Goal: Task Accomplishment & Management: Manage account settings

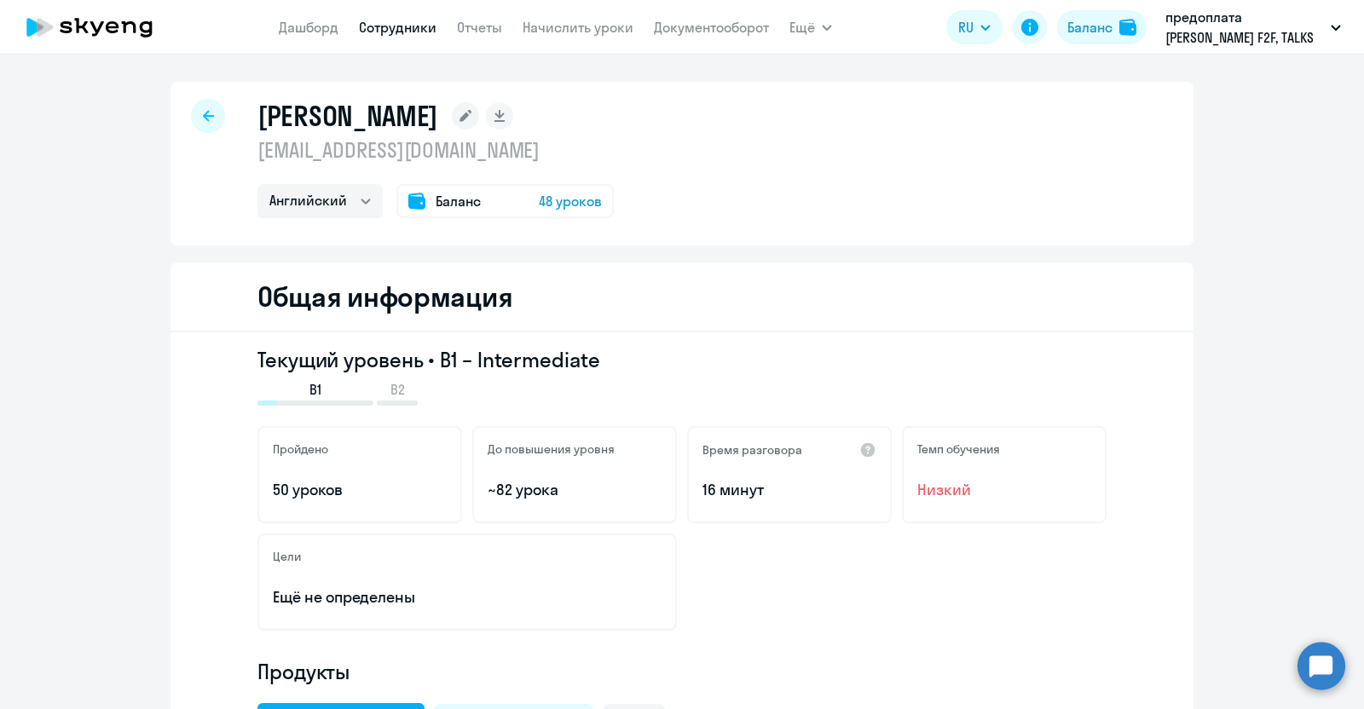
select select "english"
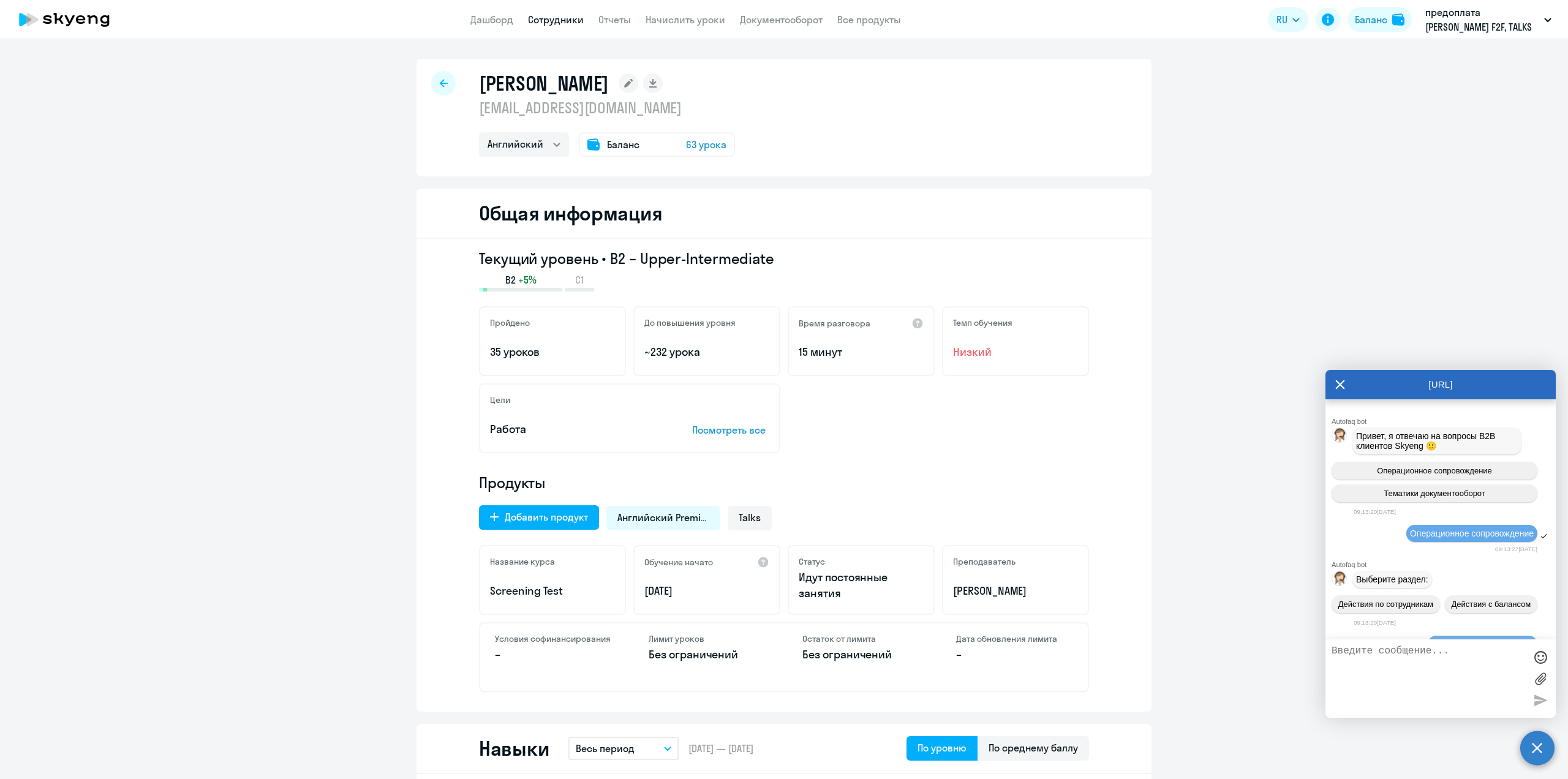
select select "english"
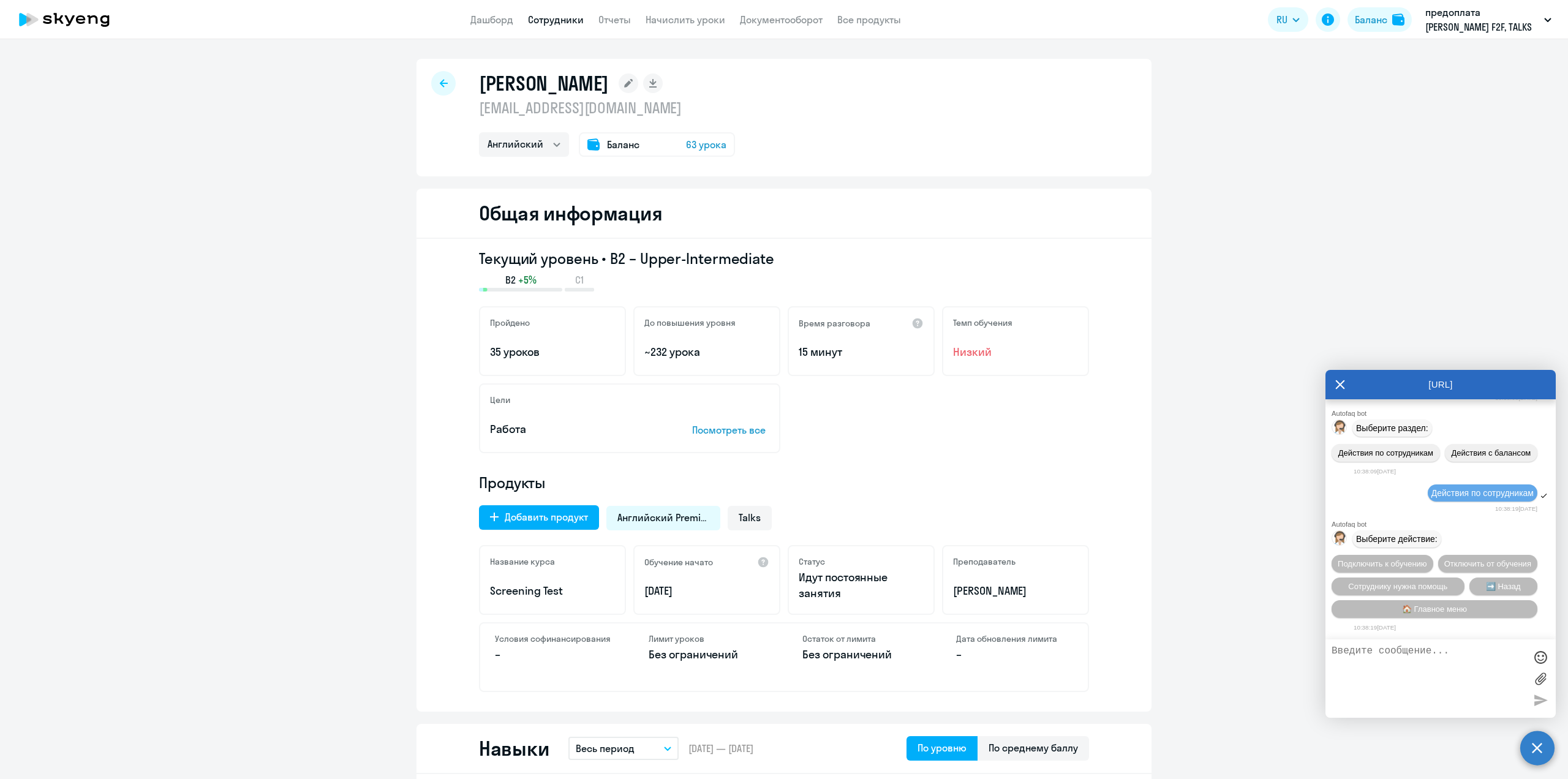
click at [1340, 383] on icon at bounding box center [1340, 384] width 10 height 29
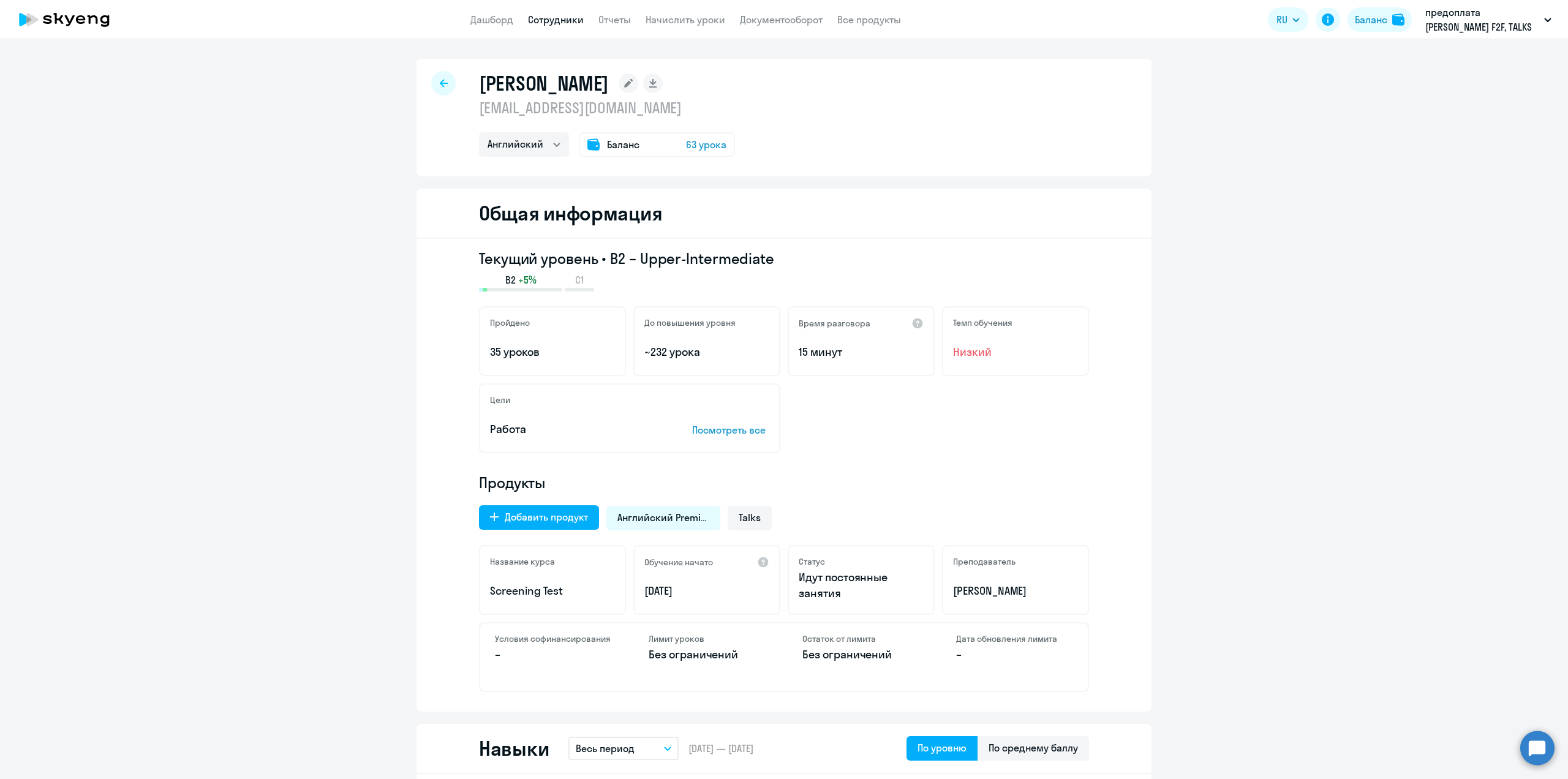
click at [431, 75] on div at bounding box center [443, 83] width 24 height 24
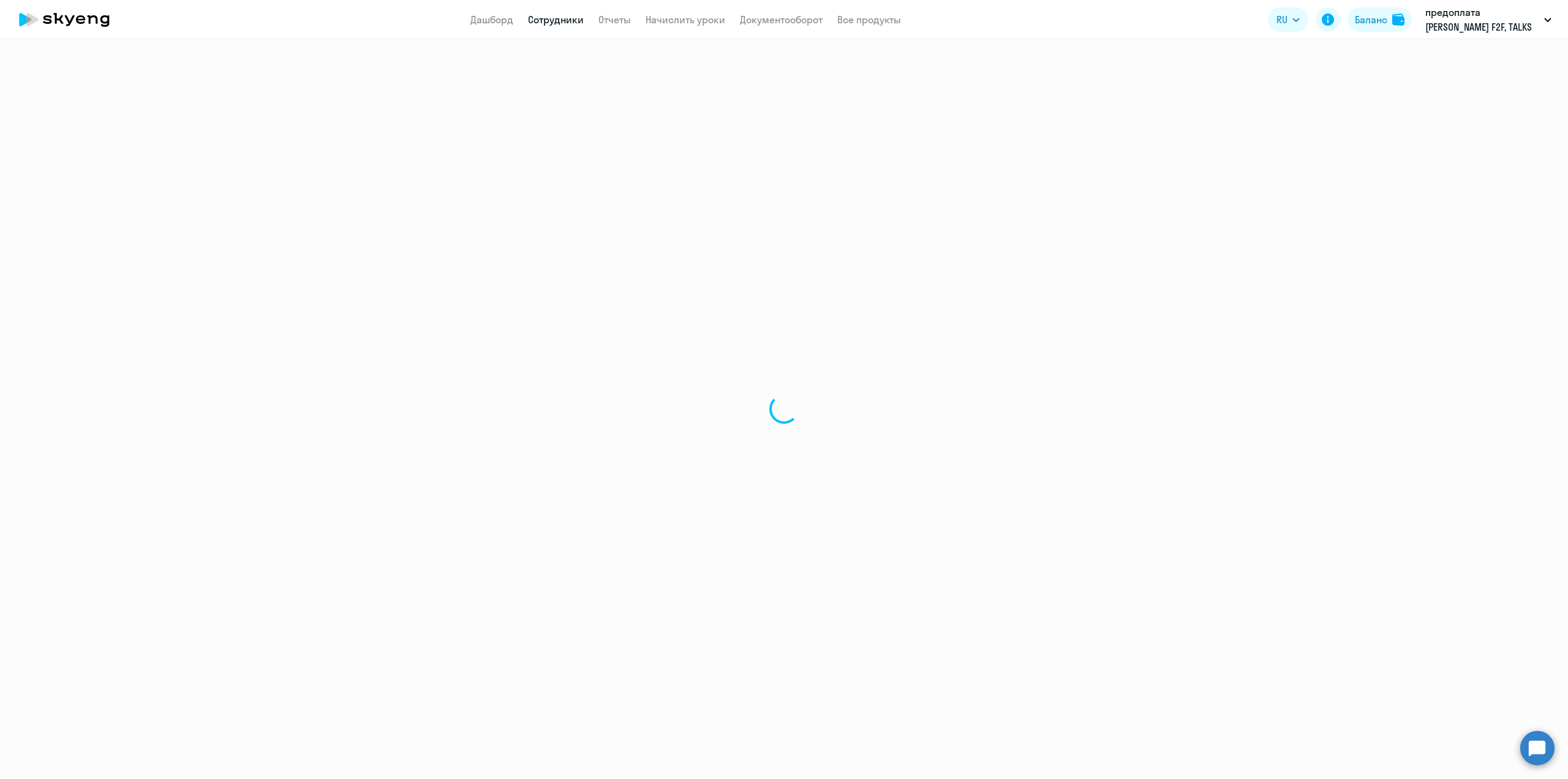
select select "30"
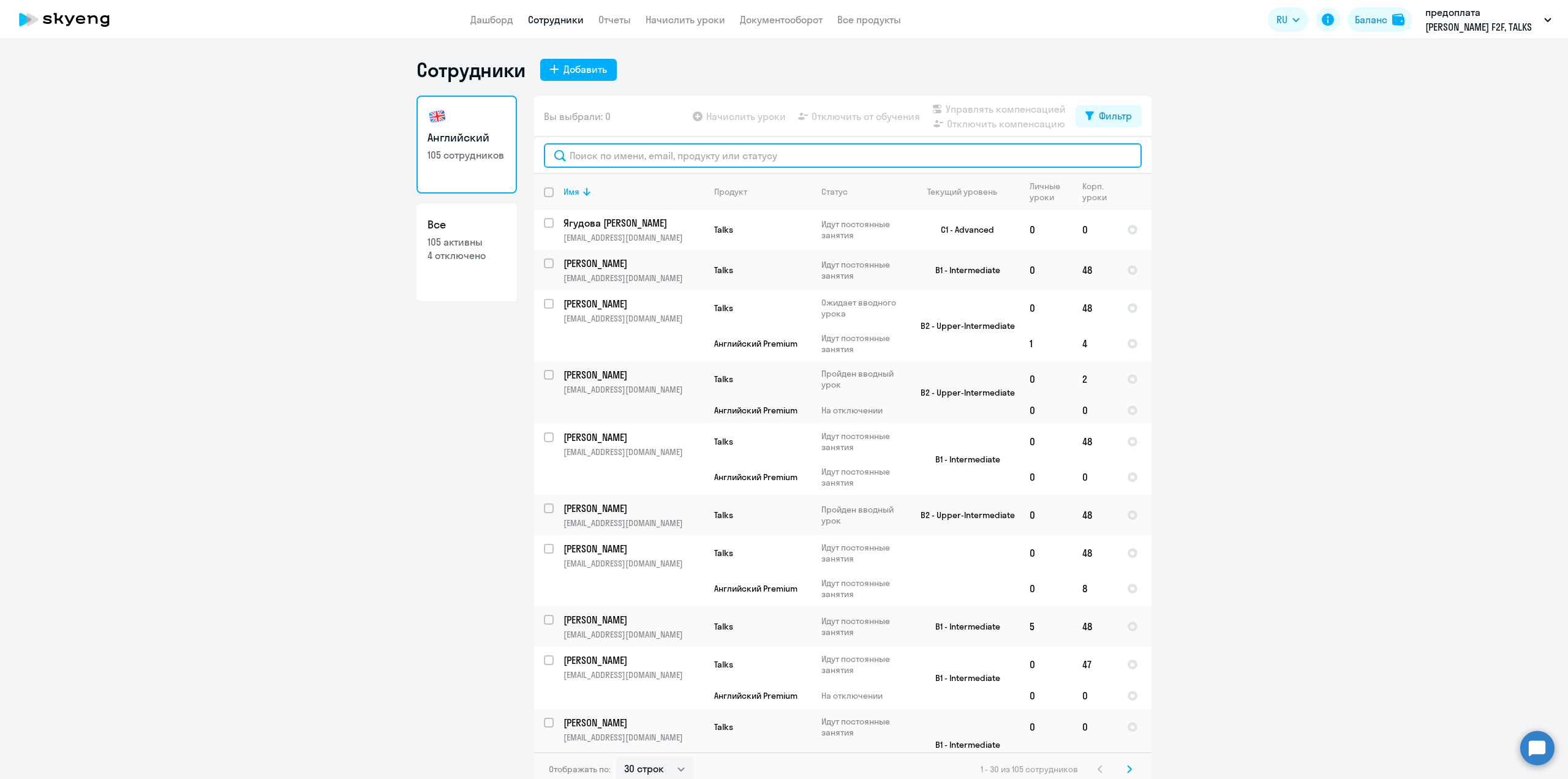
click at [599, 158] on input "text" at bounding box center [843, 156] width 598 height 24
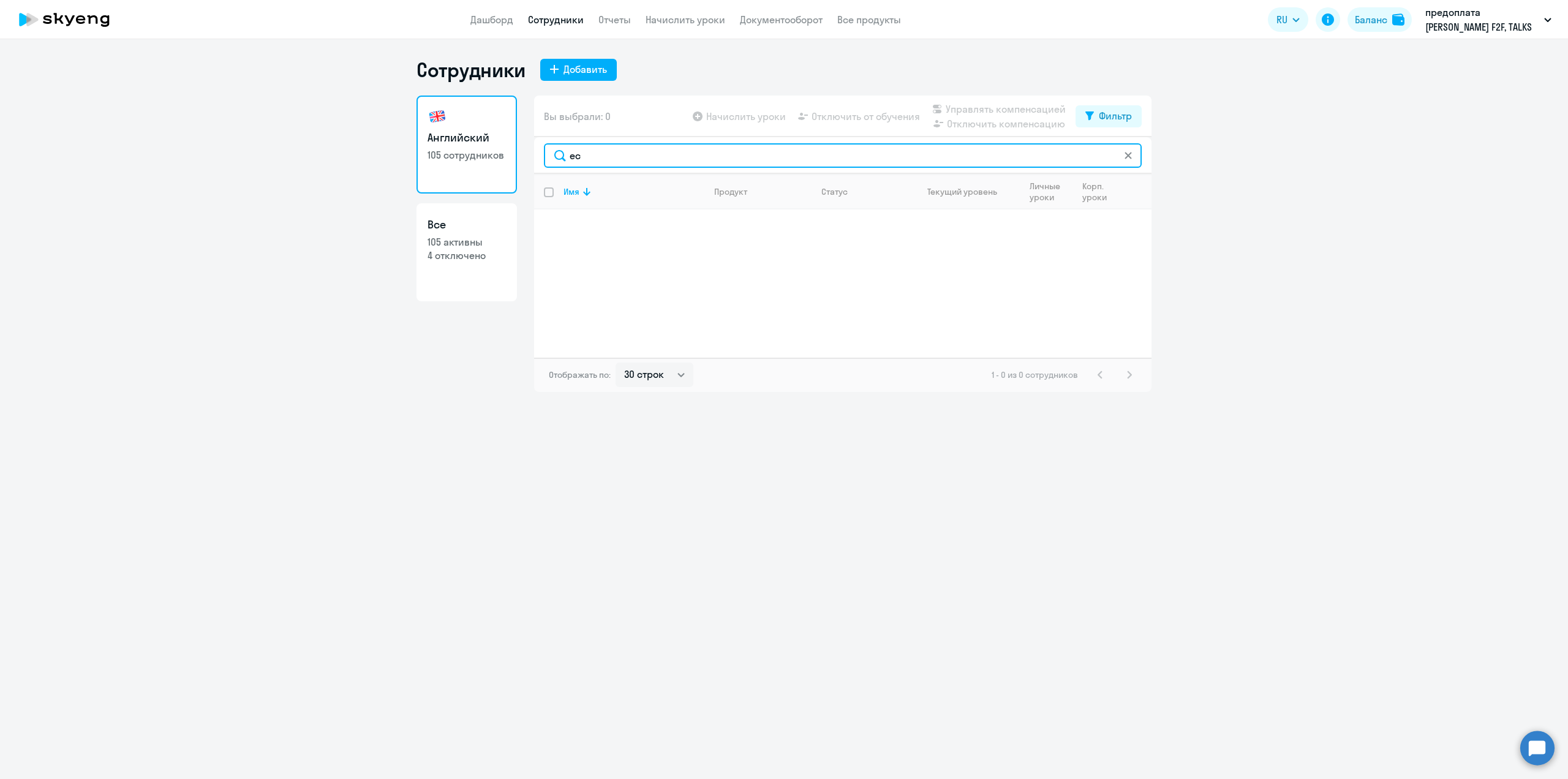
type input "е"
type input "плеш"
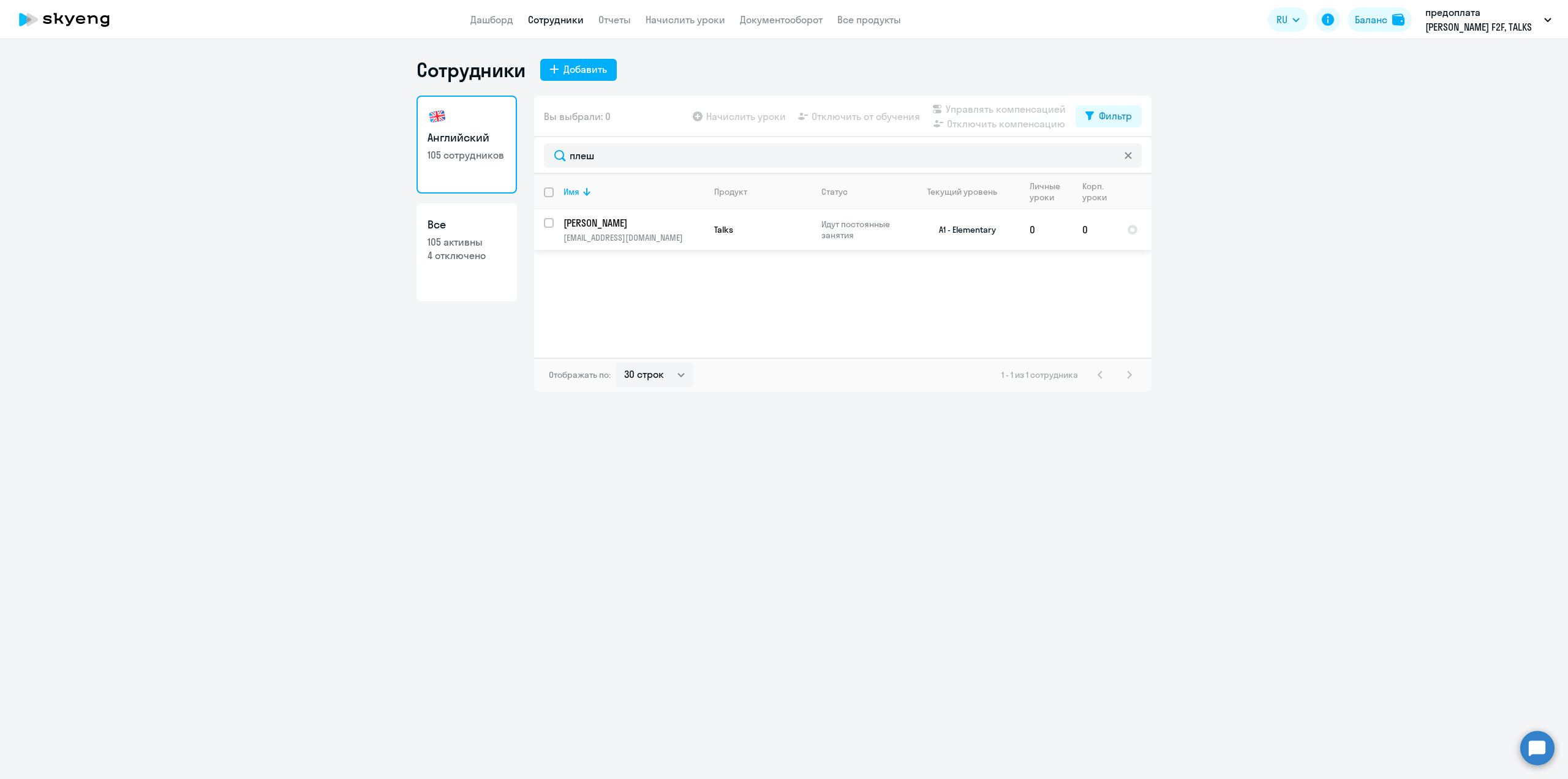
click at [600, 232] on p "pleshivtsev_an@nlmk.com" at bounding box center [633, 237] width 140 height 11
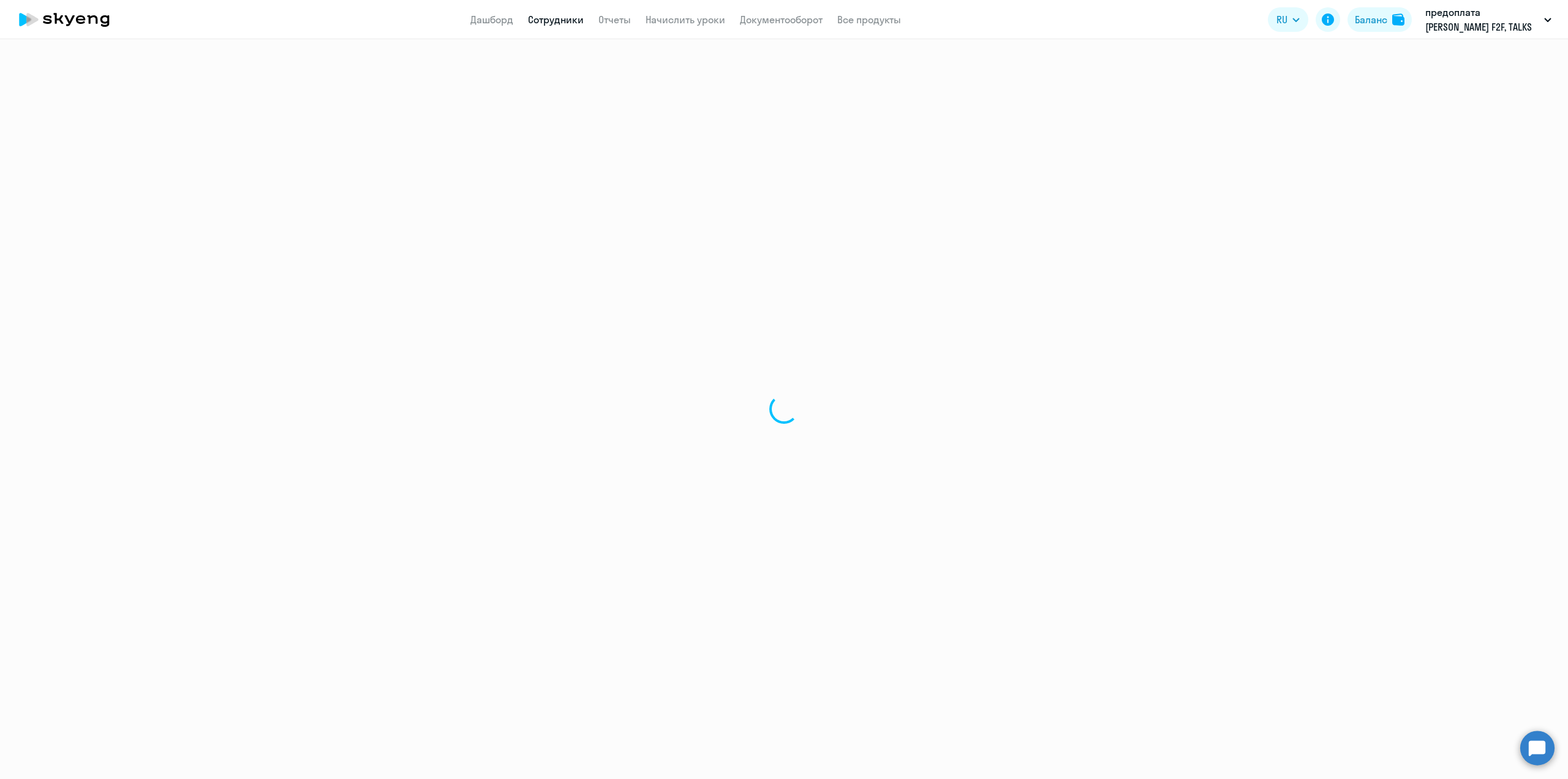
select select "english"
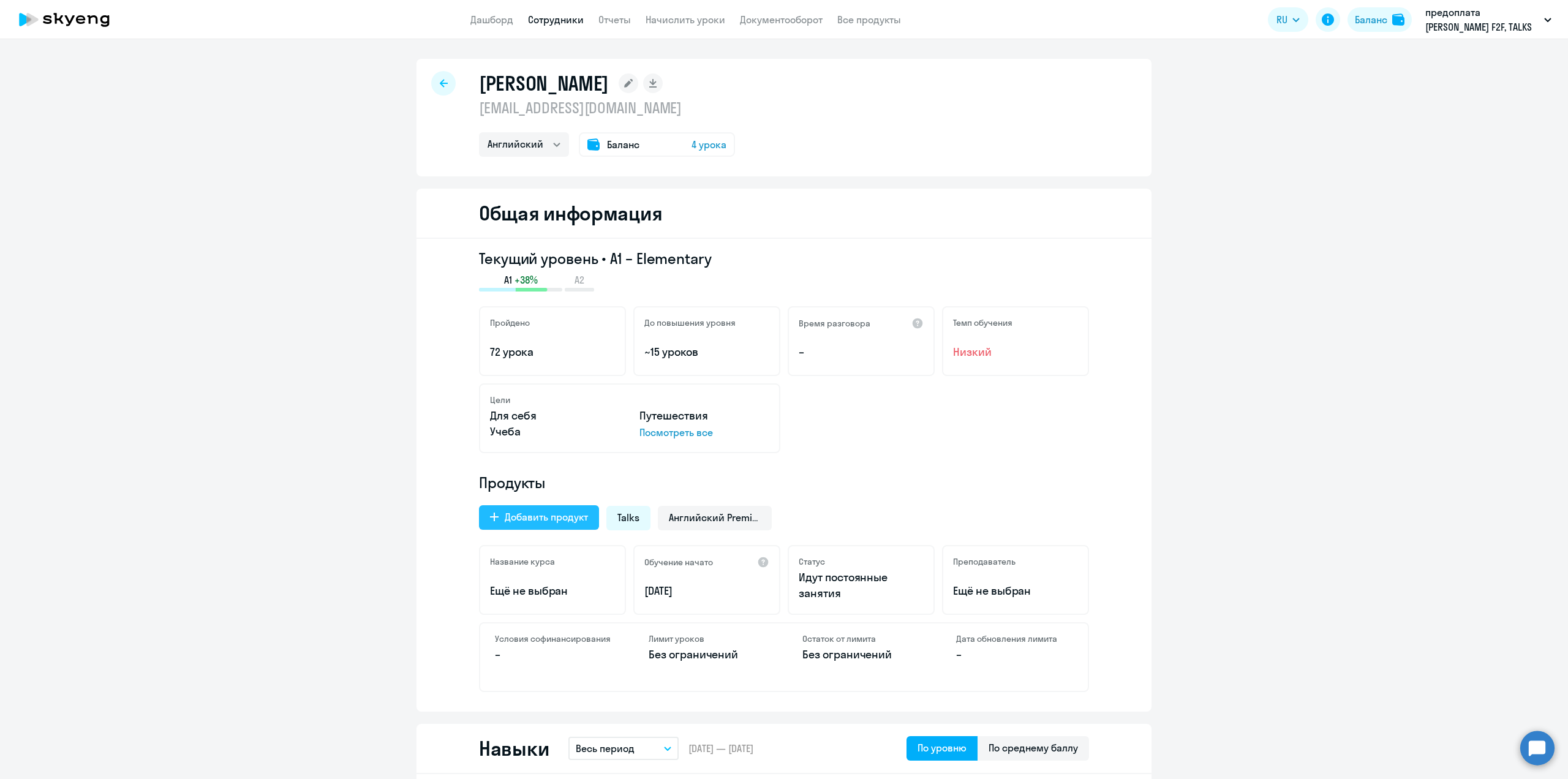
click at [553, 516] on div "Добавить продукт" at bounding box center [547, 516] width 83 height 14
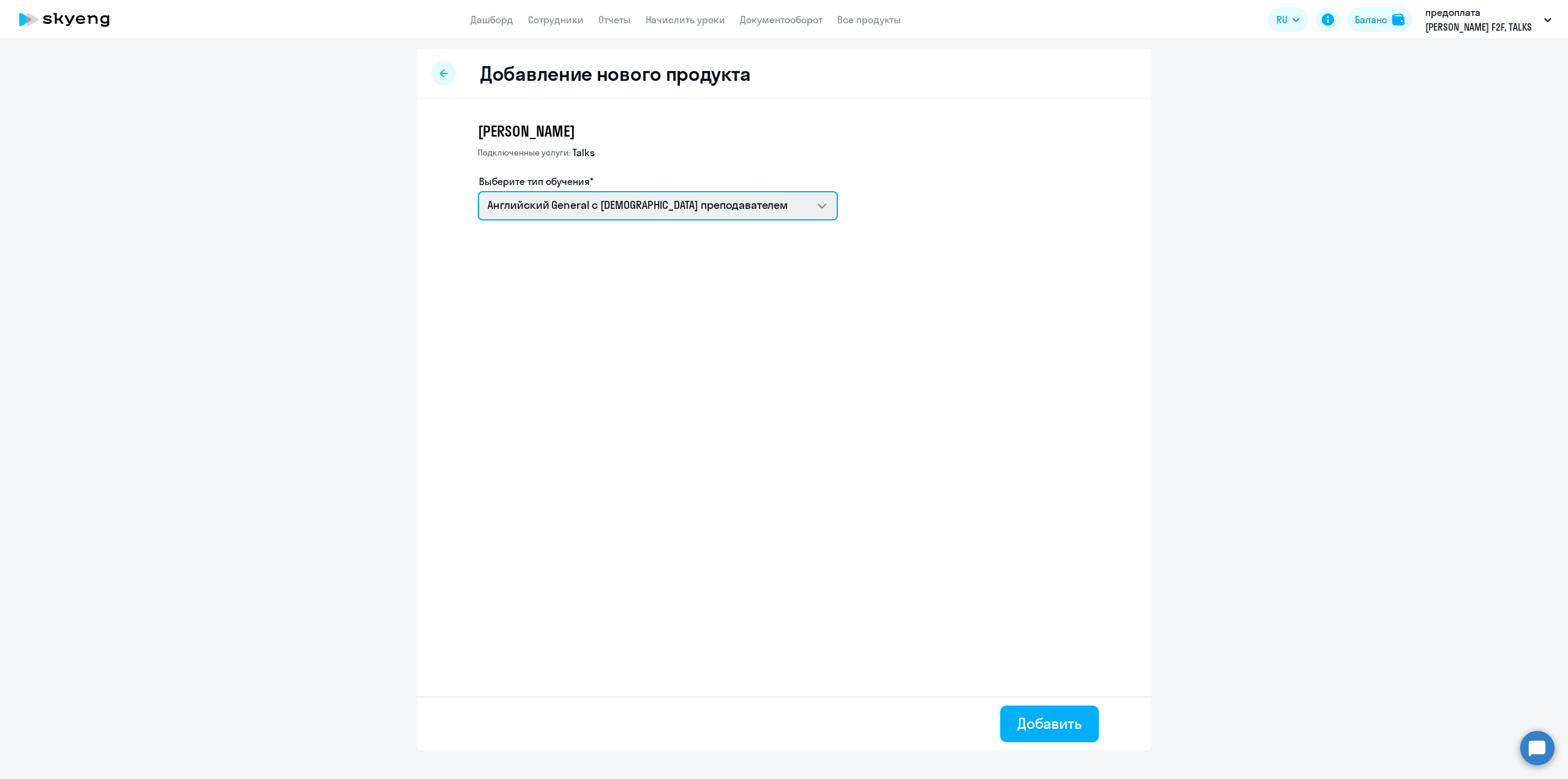
click at [822, 202] on select "Английский General с англоговорящим преподавателем Премиум английский с русског…" at bounding box center [657, 205] width 360 height 29
select select "english_adult_not_native_speaker_premium"
click at [478, 191] on select "Английский General с англоговорящим преподавателем Премиум английский с русског…" at bounding box center [657, 205] width 360 height 29
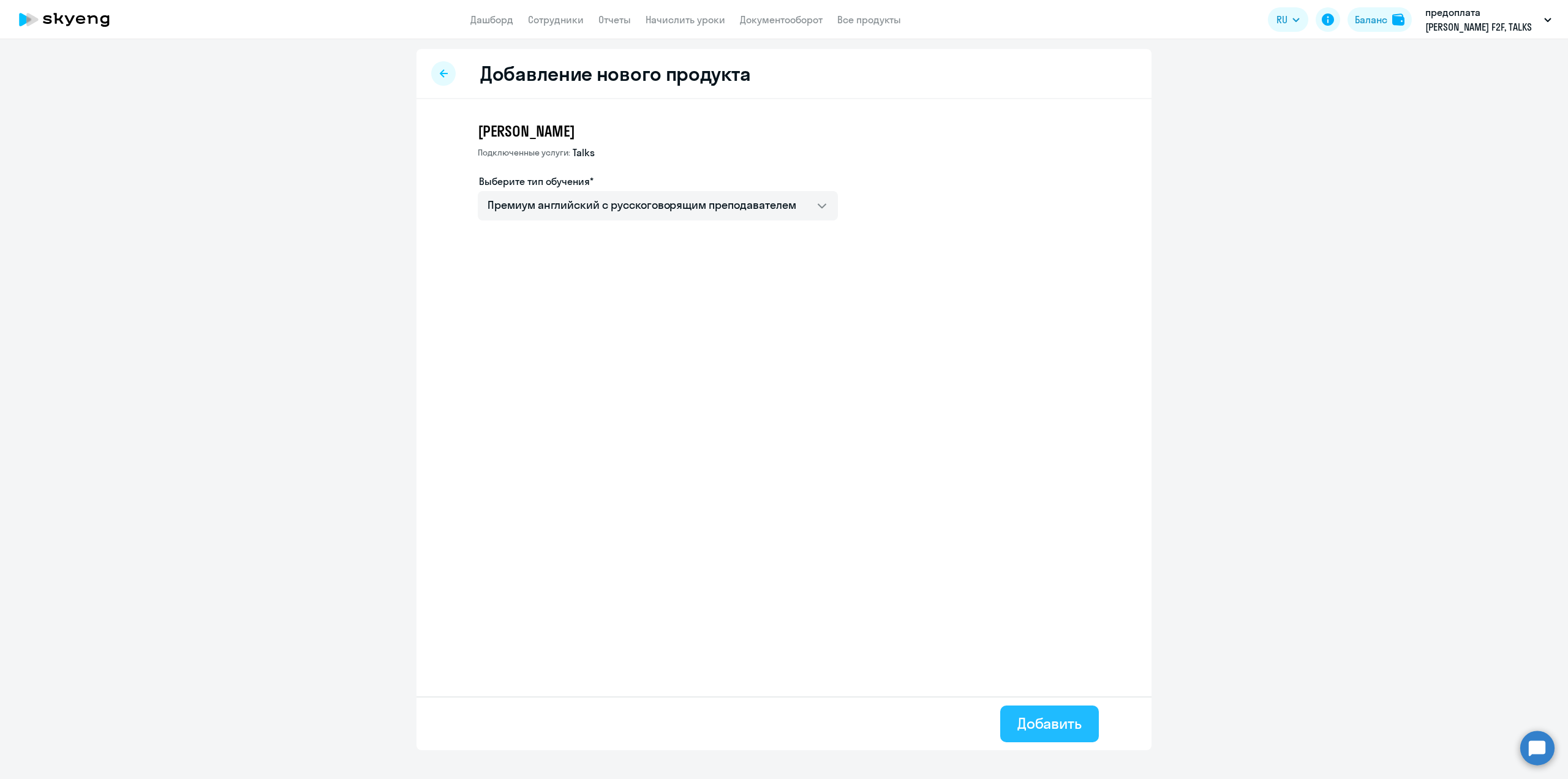
click at [1049, 721] on div "Добавить" at bounding box center [1049, 722] width 65 height 19
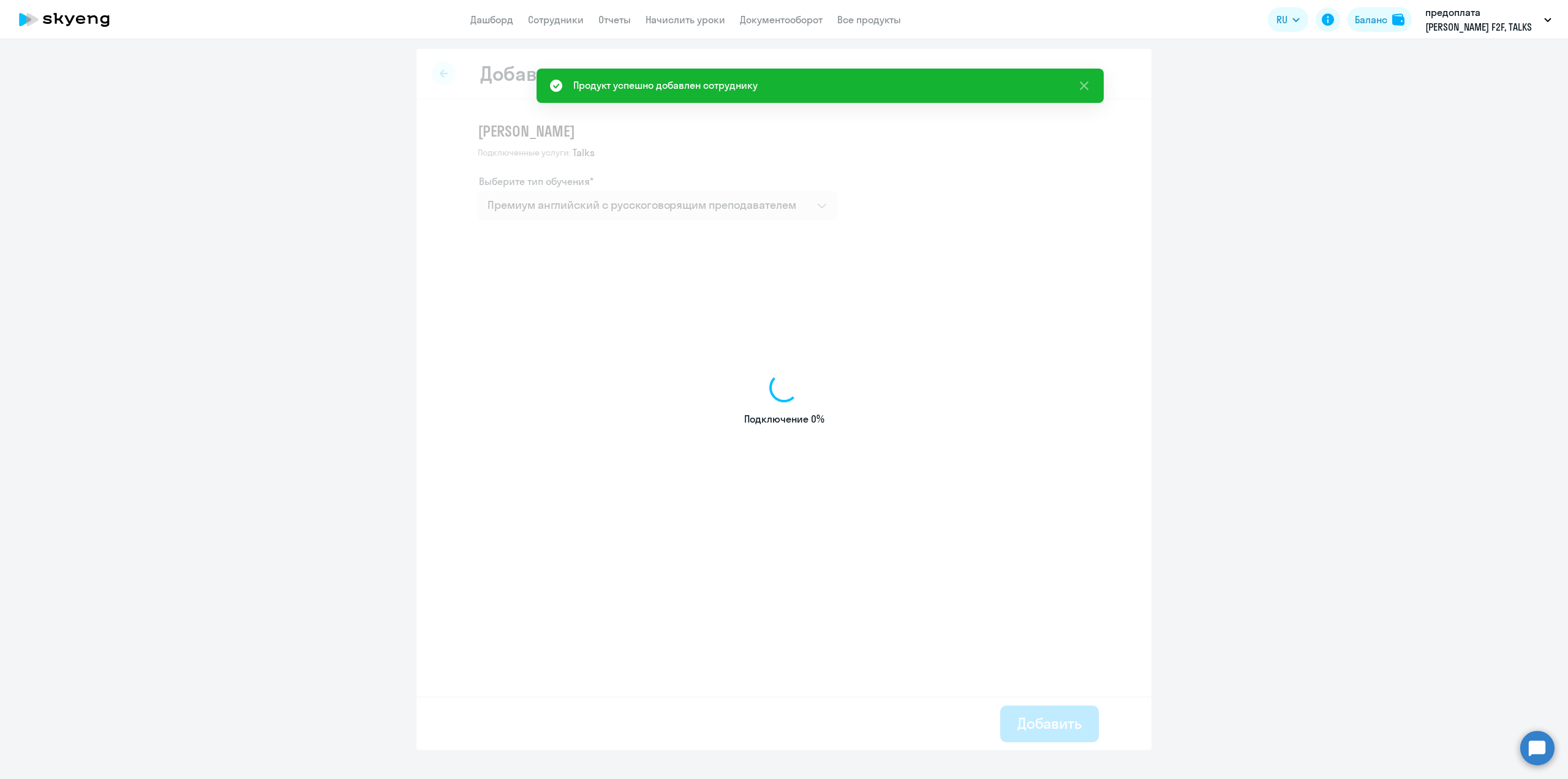
select select "english"
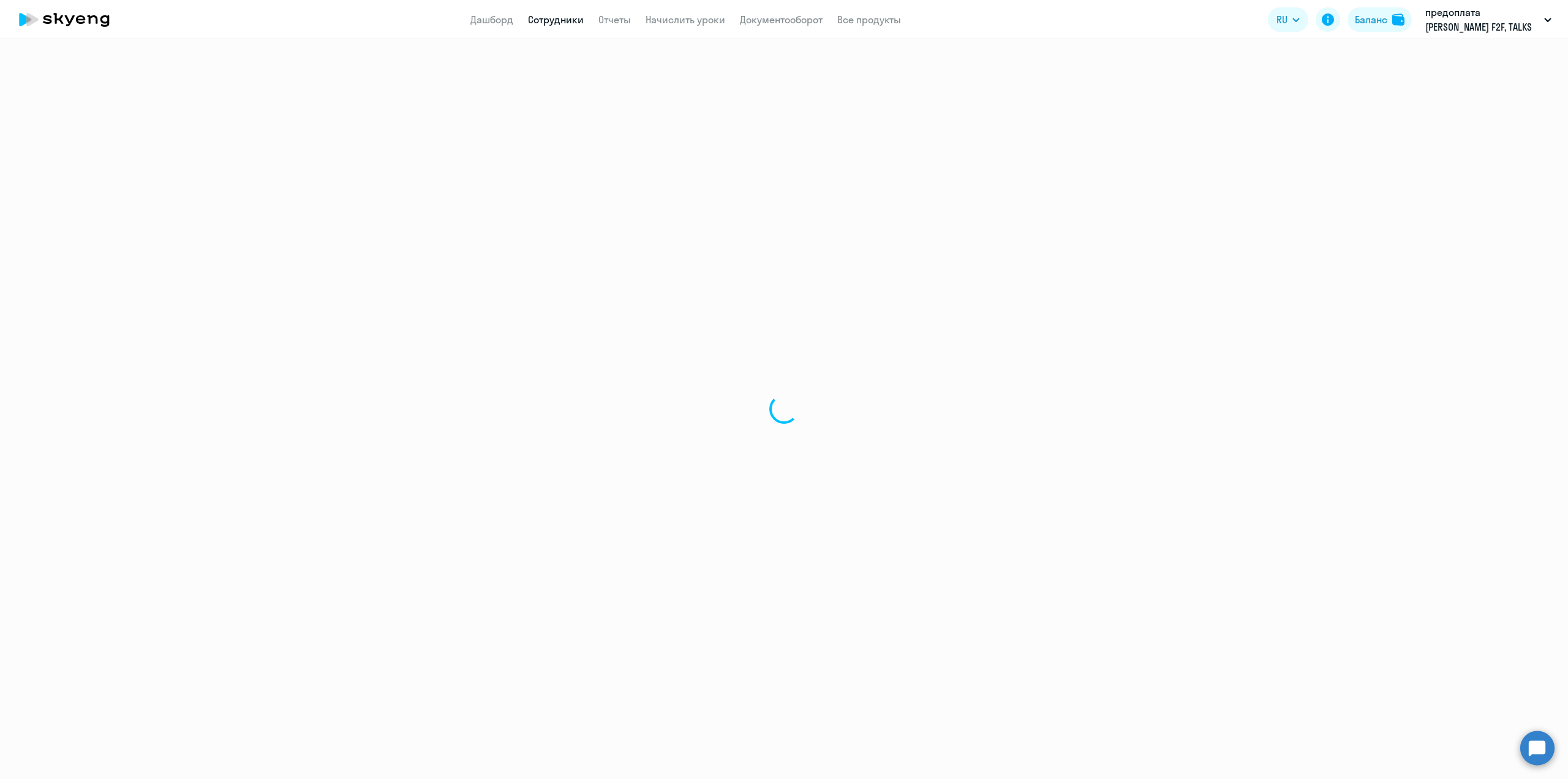
select select "30"
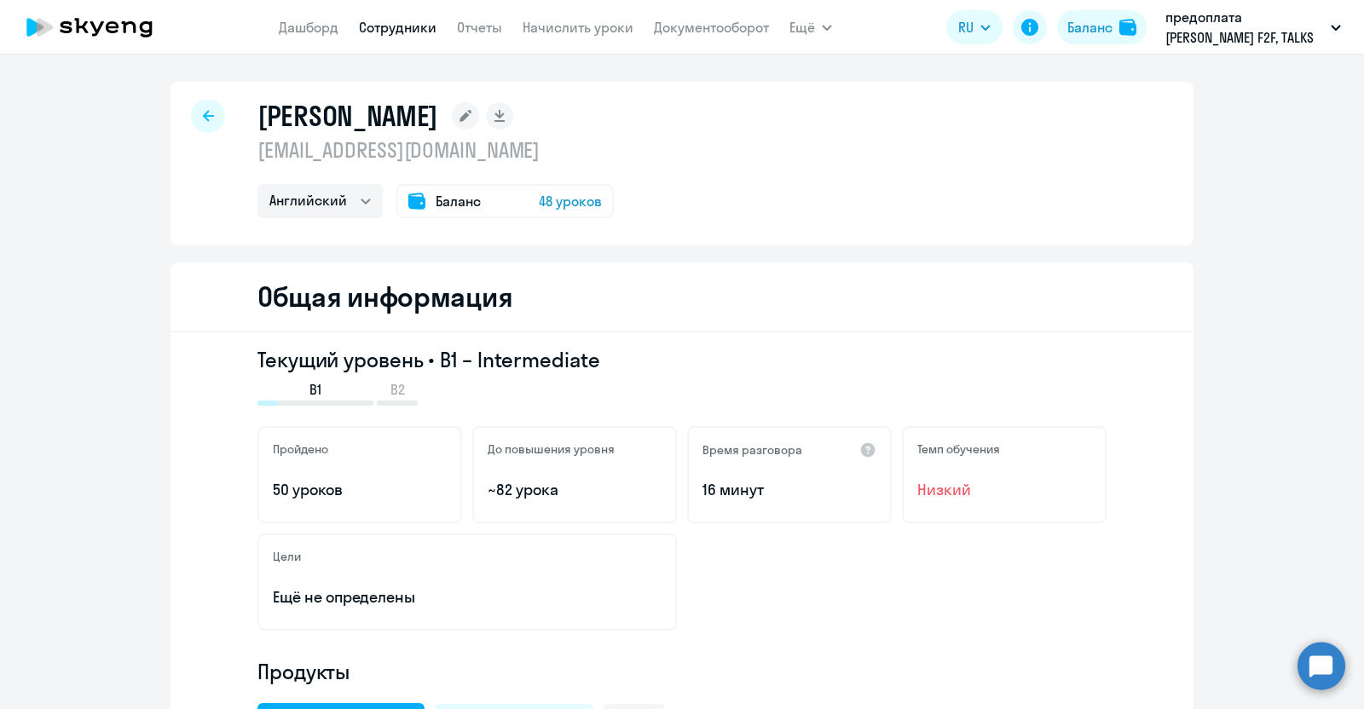
select select "english"
